Goal: Obtain resource: Obtain resource

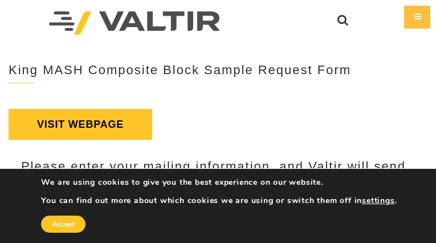
type input "**********"
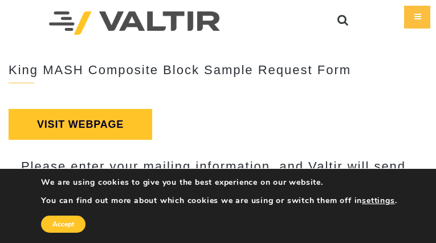
type input "**********"
